Goal: Task Accomplishment & Management: Manage account settings

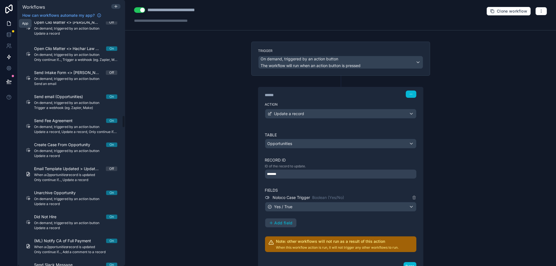
click at [9, 22] on icon at bounding box center [9, 24] width 6 height 6
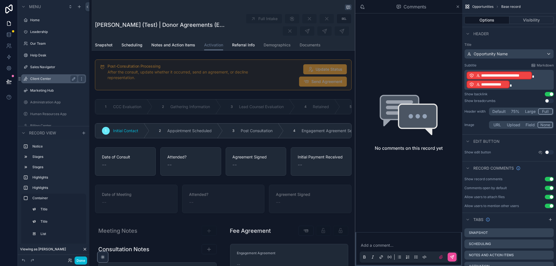
click at [52, 79] on label "Client Center" at bounding box center [52, 78] width 45 height 4
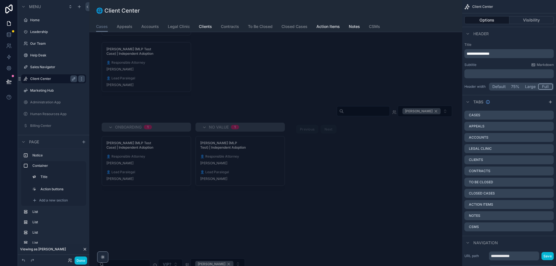
scroll to position [302, 0]
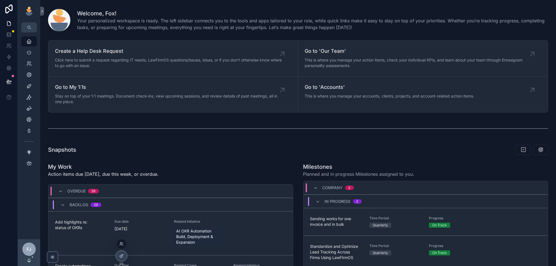
click at [121, 247] on div at bounding box center [121, 243] width 9 height 9
click at [121, 245] on icon at bounding box center [121, 244] width 4 height 4
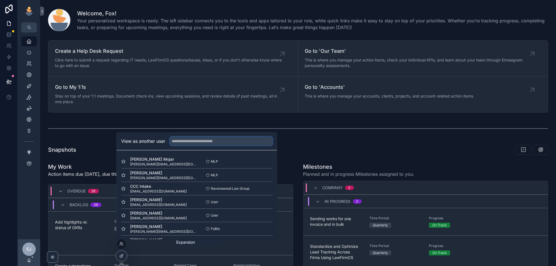
click at [208, 143] on input "text" at bounding box center [221, 141] width 103 height 9
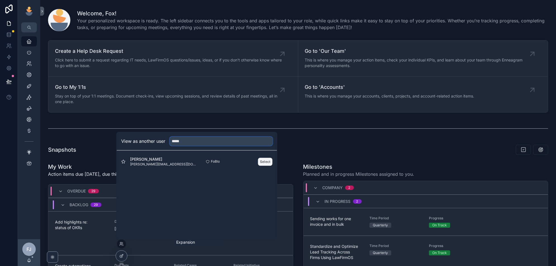
type input "*****"
click at [266, 162] on button "Select" at bounding box center [265, 161] width 15 height 8
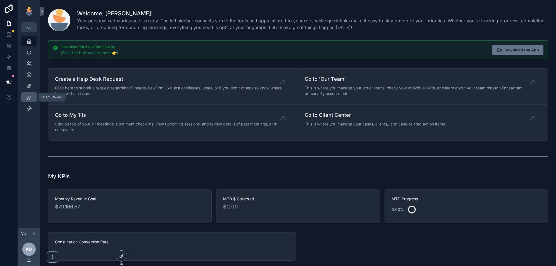
click at [28, 98] on icon "scrollable content" at bounding box center [29, 97] width 6 height 6
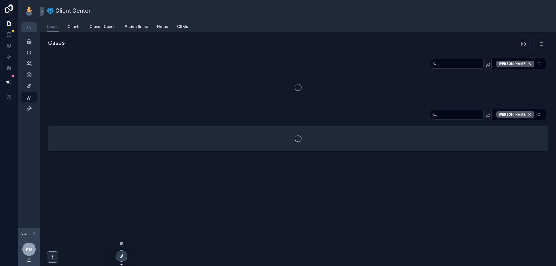
click at [120, 251] on div at bounding box center [121, 255] width 11 height 11
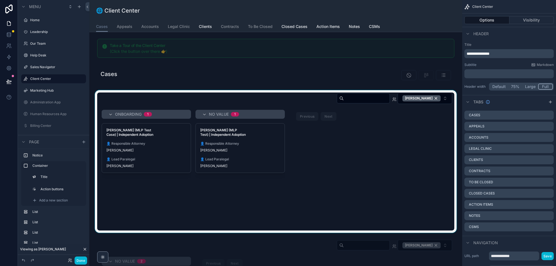
click at [229, 96] on div "scrollable content" at bounding box center [276, 161] width 364 height 142
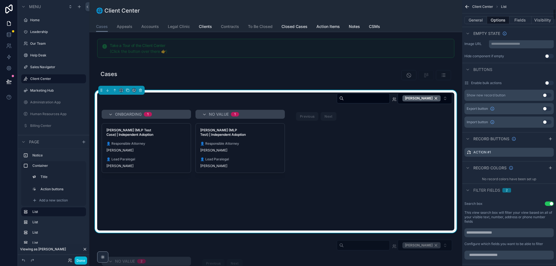
scroll to position [217, 0]
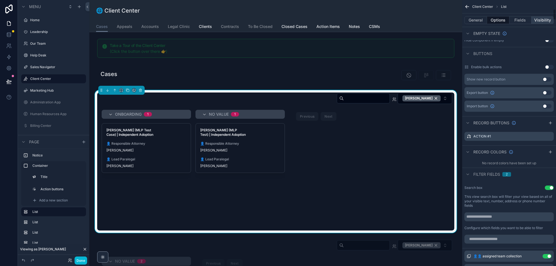
click at [538, 20] on button "Visibility" at bounding box center [542, 20] width 22 height 8
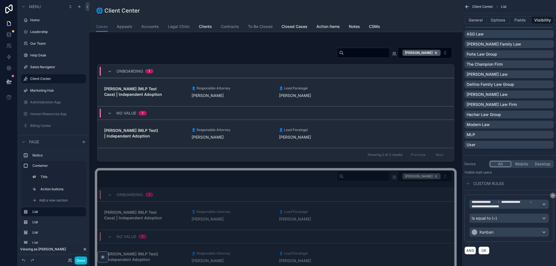
scroll to position [644, 0]
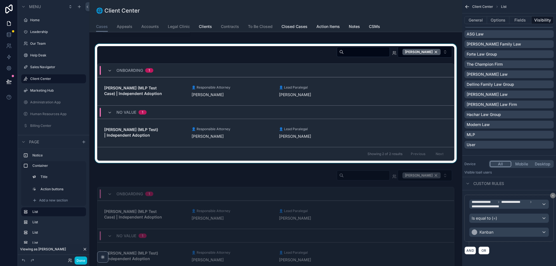
click at [291, 44] on div "scrollable content" at bounding box center [276, 103] width 364 height 119
click at [248, 46] on div "[PERSON_NAME]" at bounding box center [275, 53] width 357 height 14
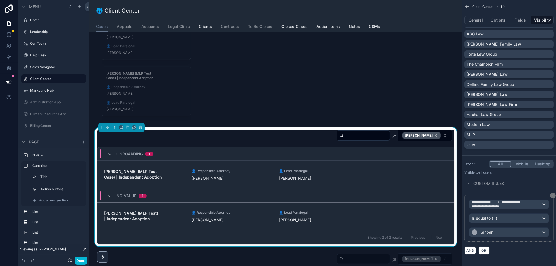
scroll to position [559, 0]
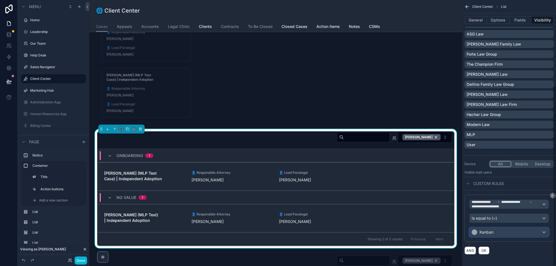
click at [544, 234] on div "Kanban" at bounding box center [508, 232] width 79 height 9
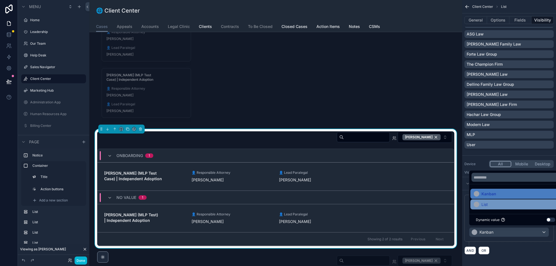
click at [495, 204] on div "List" at bounding box center [516, 204] width 84 height 7
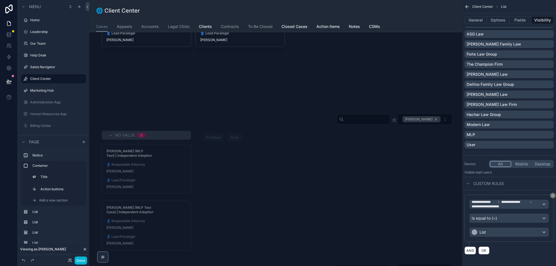
scroll to position [0, 0]
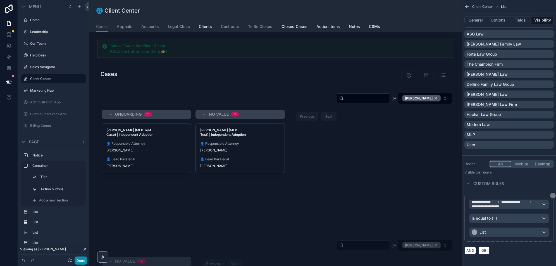
click at [79, 261] on button "Done" at bounding box center [81, 260] width 13 height 8
